Goal: Register for event/course

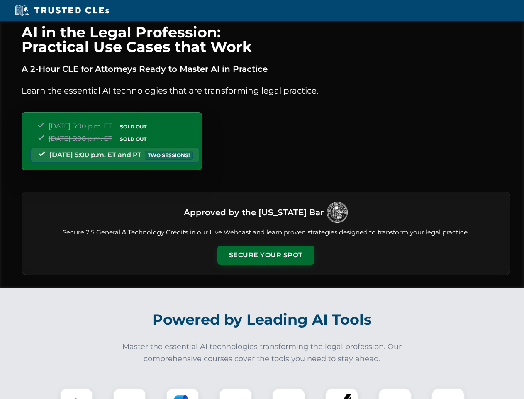
click at [266, 255] on button "Secure Your Spot" at bounding box center [266, 254] width 97 height 19
click at [76, 393] on img at bounding box center [76, 404] width 24 height 24
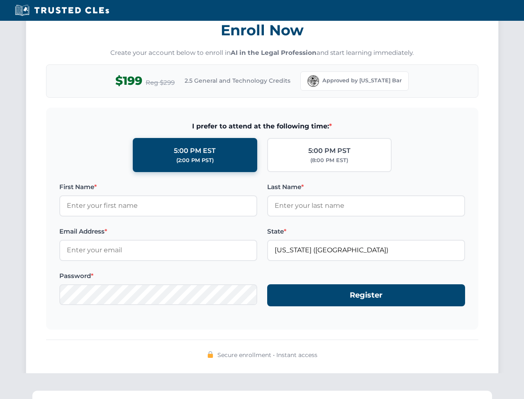
scroll to position [815, 0]
